Goal: Obtain resource: Download file/media

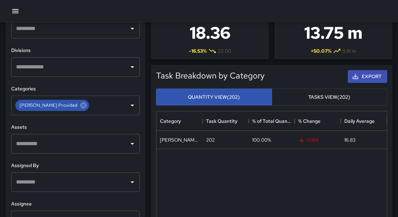
scroll to position [245, 0]
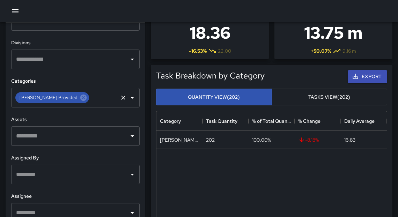
drag, startPoint x: 142, startPoint y: 81, endPoint x: 81, endPoint y: 96, distance: 62.5
click at [90, 96] on input "text" at bounding box center [103, 97] width 27 height 13
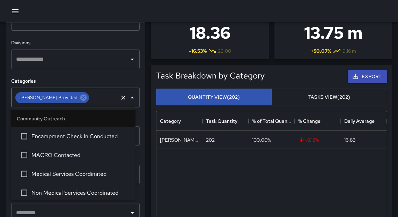
click at [80, 97] on icon at bounding box center [83, 98] width 6 height 6
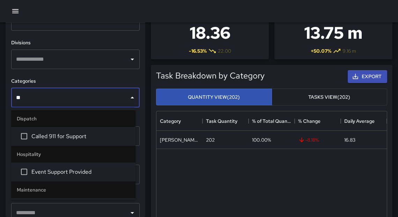
type input "***"
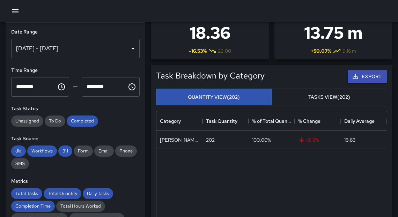
scroll to position [0, 0]
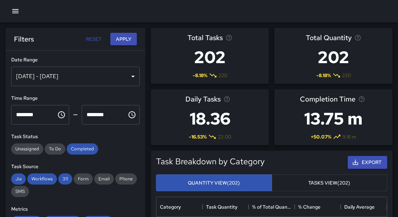
drag, startPoint x: 386, startPoint y: 17, endPoint x: 150, endPoint y: 131, distance: 262.0
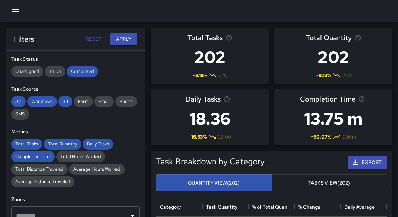
scroll to position [53, 0]
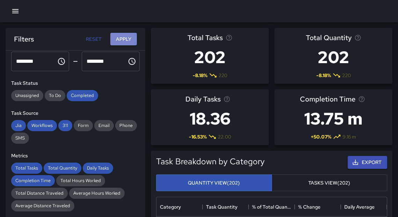
click at [130, 36] on button "Apply" at bounding box center [123, 39] width 27 height 13
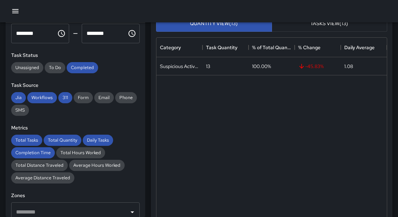
scroll to position [160, 0]
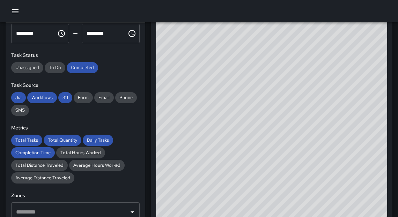
drag, startPoint x: 150, startPoint y: 131, endPoint x: 400, endPoint y: 150, distance: 251.5
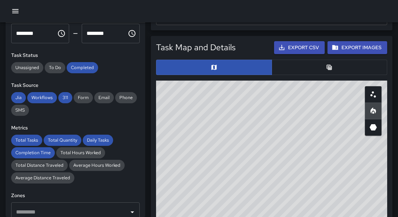
scroll to position [377, 0]
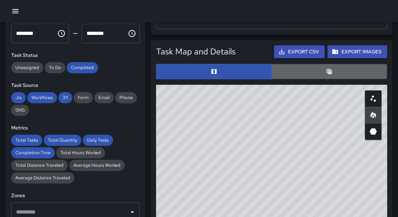
click at [319, 73] on button "button" at bounding box center [330, 71] width 116 height 15
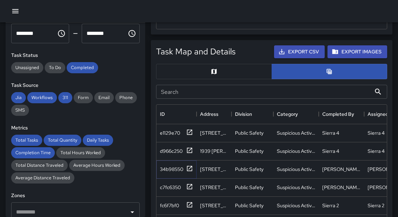
click at [189, 168] on icon at bounding box center [189, 168] width 7 height 7
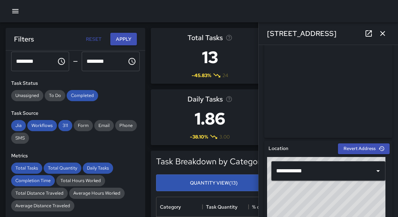
scroll to position [4, 0]
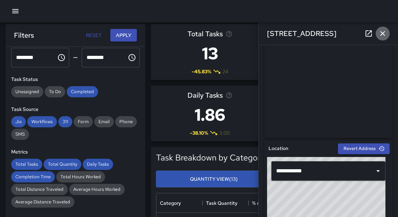
click at [384, 34] on icon "button" at bounding box center [382, 33] width 5 height 5
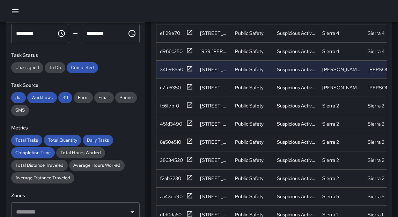
scroll to position [492, 0]
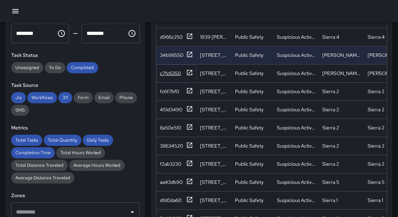
drag, startPoint x: 401, startPoint y: 39, endPoint x: 190, endPoint y: 74, distance: 213.3
click at [190, 74] on icon at bounding box center [189, 72] width 5 height 5
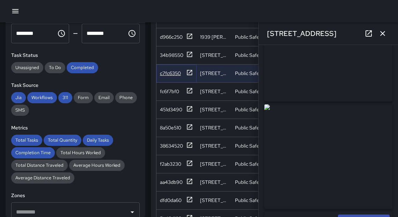
scroll to position [53, 0]
click at [384, 35] on icon "button" at bounding box center [382, 33] width 5 height 5
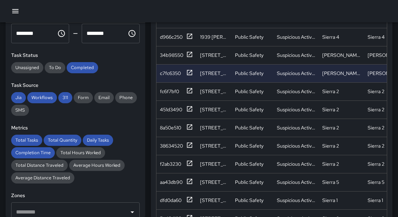
click at [16, 13] on icon "button" at bounding box center [15, 11] width 6 height 4
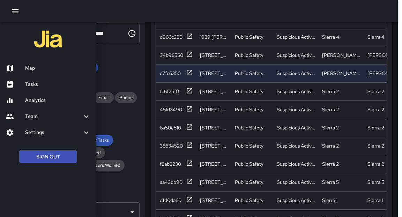
click at [37, 100] on h6 "Analytics" at bounding box center [57, 101] width 65 height 8
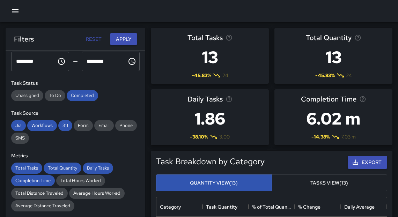
scroll to position [0, 0]
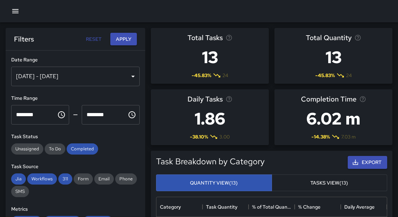
drag, startPoint x: 144, startPoint y: 119, endPoint x: 78, endPoint y: 80, distance: 76.9
click at [78, 80] on div "[DATE] - [DATE]" at bounding box center [75, 77] width 129 height 20
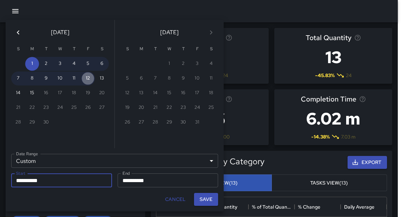
drag, startPoint x: 78, startPoint y: 80, endPoint x: 90, endPoint y: 80, distance: 12.2
click at [90, 80] on button "12" at bounding box center [88, 79] width 14 height 14
type input "**********"
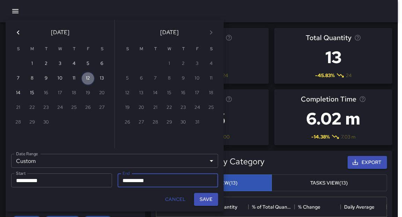
click at [90, 80] on button "12" at bounding box center [88, 79] width 14 height 14
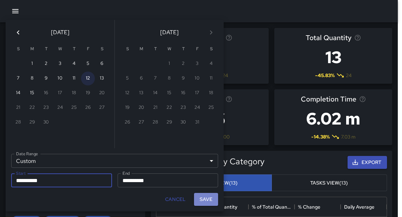
click at [204, 198] on button "Save" at bounding box center [206, 199] width 24 height 13
type input "**********"
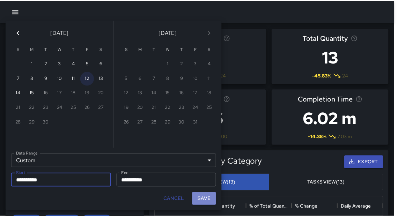
scroll to position [5, 4]
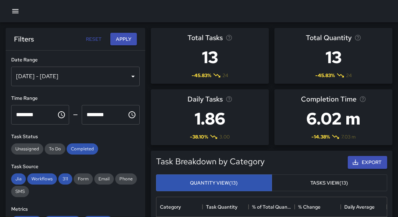
click at [124, 41] on button "Apply" at bounding box center [123, 39] width 27 height 13
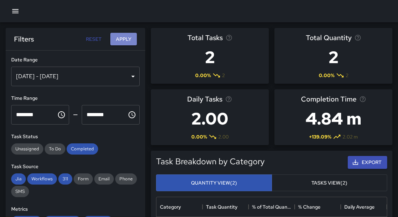
click at [127, 44] on button "Apply" at bounding box center [123, 39] width 27 height 13
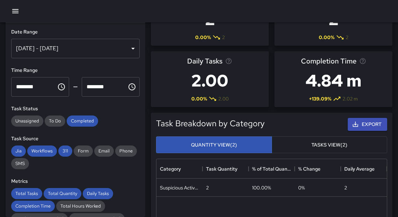
scroll to position [0, 0]
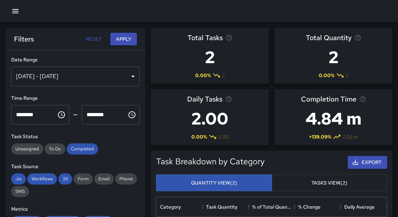
click at [122, 40] on button "Apply" at bounding box center [123, 39] width 27 height 13
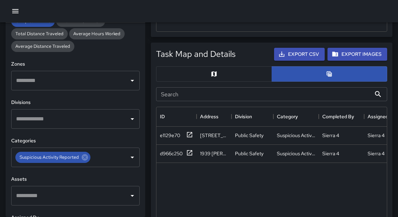
scroll to position [186, 0]
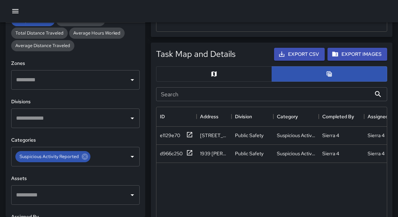
click at [85, 158] on icon at bounding box center [85, 157] width 6 height 6
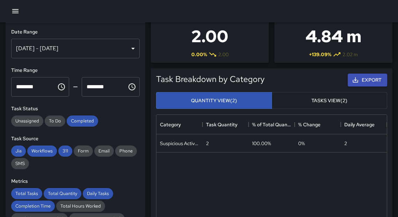
scroll to position [0, 0]
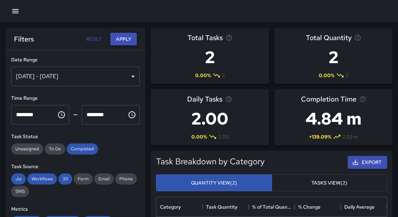
click at [126, 42] on button "Apply" at bounding box center [123, 39] width 27 height 13
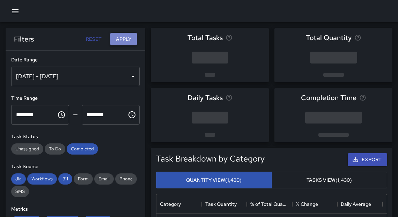
click at [123, 42] on button "Apply" at bounding box center [123, 39] width 27 height 13
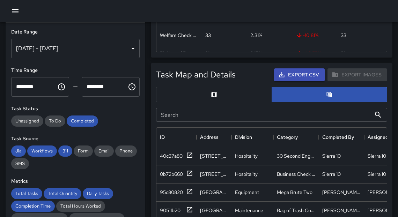
scroll to position [372, 0]
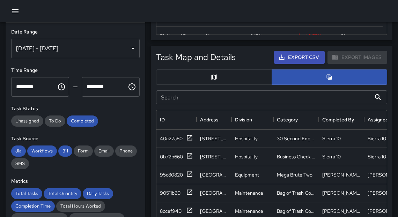
click at [304, 59] on button "Export CSV" at bounding box center [299, 57] width 51 height 13
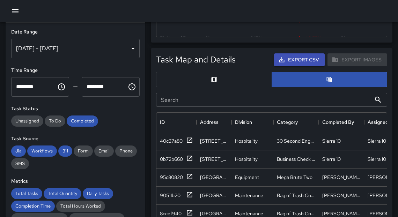
click at [269, 0] on div at bounding box center [199, 11] width 398 height 22
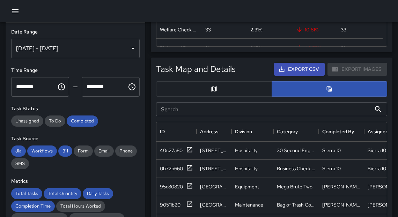
click at [122, 50] on div "[DATE] - [DATE]" at bounding box center [75, 49] width 129 height 20
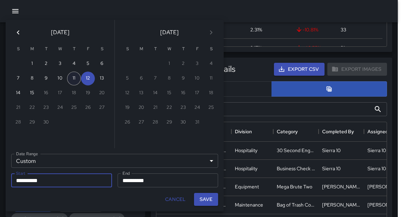
drag, startPoint x: 122, startPoint y: 50, endPoint x: 72, endPoint y: 80, distance: 58.3
click at [72, 80] on button "11" at bounding box center [74, 79] width 14 height 14
type input "**********"
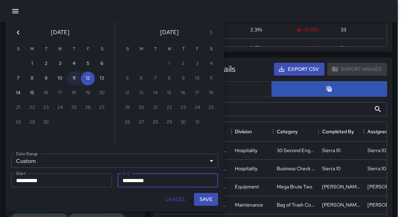
click at [72, 80] on button "11" at bounding box center [74, 79] width 14 height 14
type input "**********"
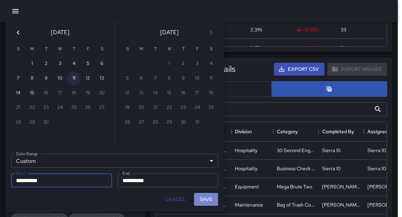
click at [204, 201] on button "Save" at bounding box center [206, 199] width 24 height 13
type input "**********"
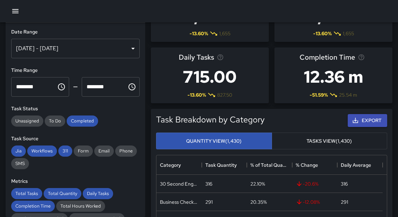
scroll to position [0, 0]
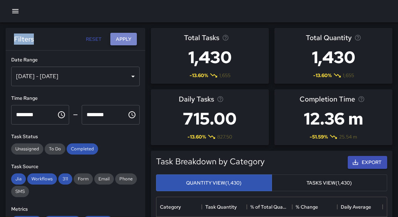
click at [117, 42] on button "Apply" at bounding box center [123, 39] width 27 height 13
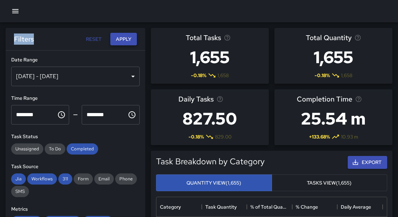
click at [118, 38] on button "Apply" at bounding box center [123, 39] width 27 height 13
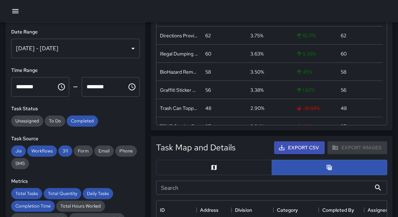
scroll to position [270, 0]
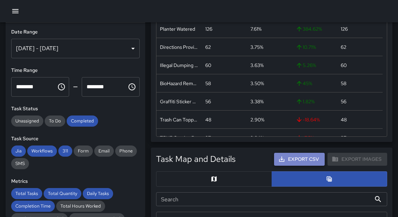
drag, startPoint x: 118, startPoint y: 38, endPoint x: 284, endPoint y: 161, distance: 206.8
click at [284, 161] on icon "button" at bounding box center [281, 159] width 7 height 7
